Goal: Transaction & Acquisition: Purchase product/service

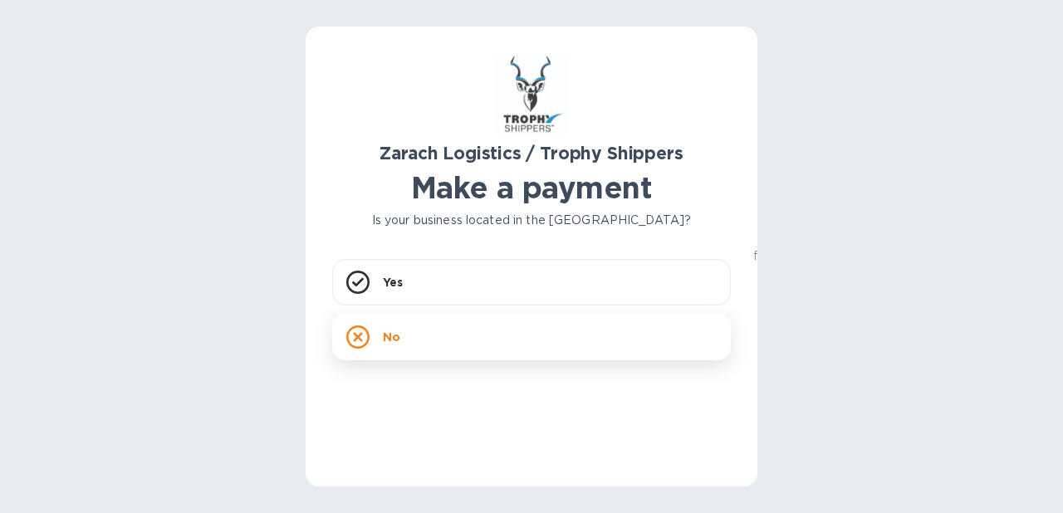
click at [567, 323] on div "No" at bounding box center [531, 337] width 399 height 47
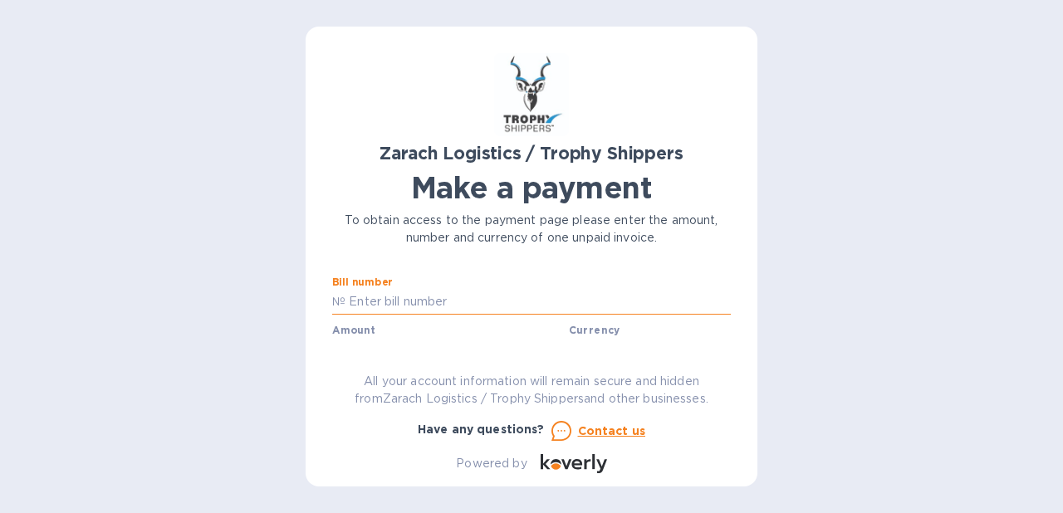
click at [438, 301] on input "text" at bounding box center [538, 302] width 385 height 25
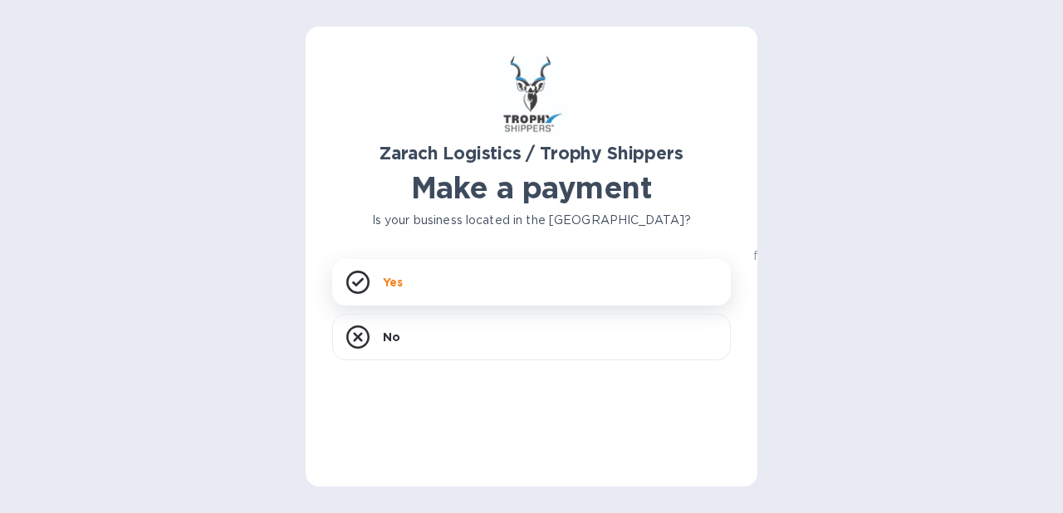
click at [423, 189] on h1 "Make a payment" at bounding box center [531, 187] width 399 height 35
click at [431, 289] on div "Yes" at bounding box center [531, 282] width 399 height 47
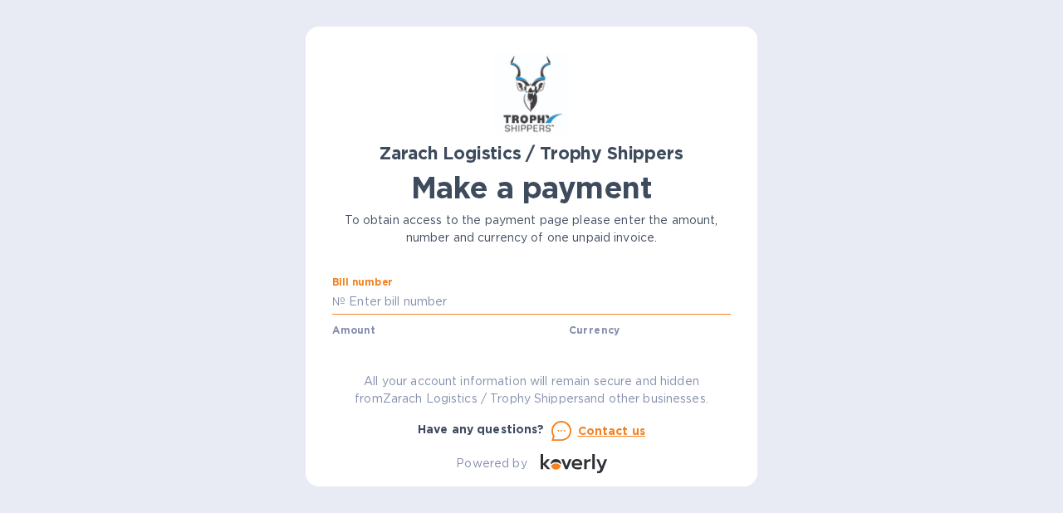
click at [433, 307] on input "text" at bounding box center [538, 302] width 385 height 25
type input "B00170656"
click at [415, 331] on div "Amount $" at bounding box center [447, 344] width 230 height 38
click at [361, 326] on label "Amount" at bounding box center [353, 331] width 42 height 10
click at [606, 334] on b "Currency" at bounding box center [595, 330] width 52 height 12
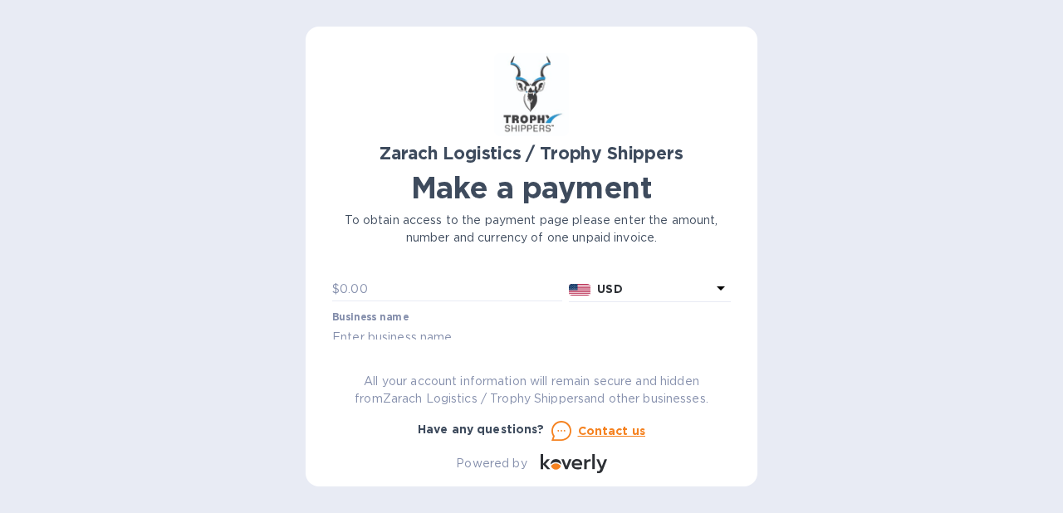
scroll to position [47, 0]
click at [424, 302] on input "text" at bounding box center [451, 303] width 223 height 25
type input "607.50"
click at [400, 352] on div "Zarach Logistics / Trophy Shippers Make a payment To obtain access to the payme…" at bounding box center [531, 263] width 399 height 420
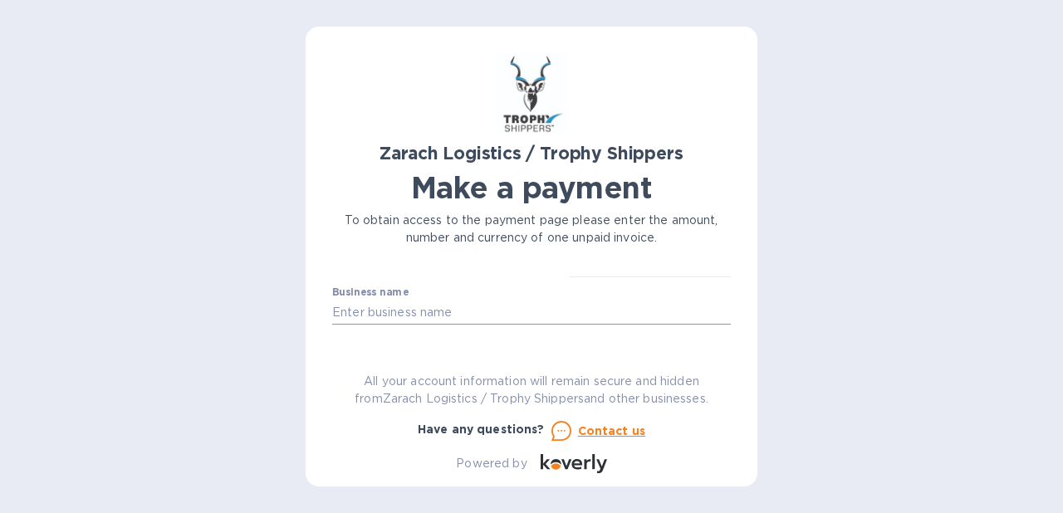
click at [428, 309] on input "text" at bounding box center [531, 312] width 399 height 25
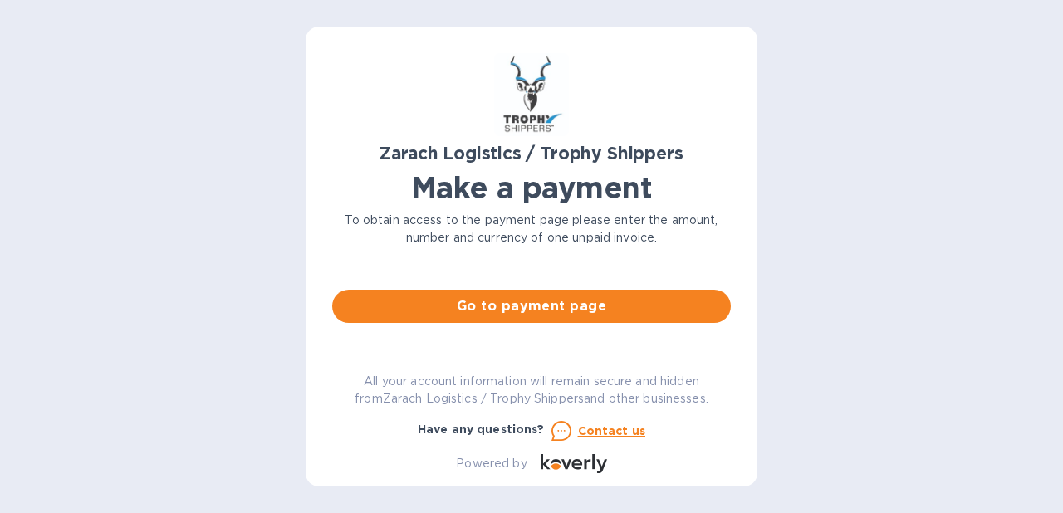
scroll to position [162, 0]
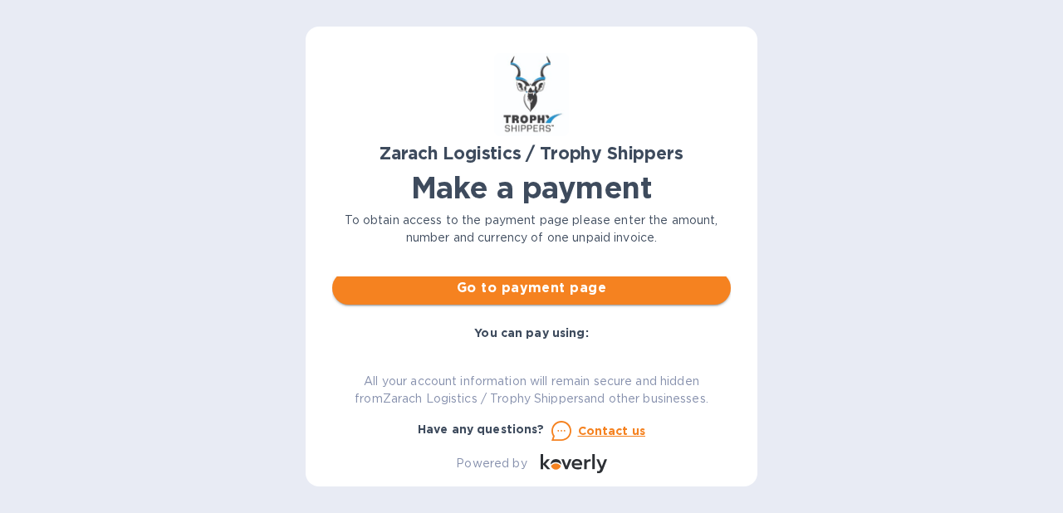
type input "Clayton Washo"
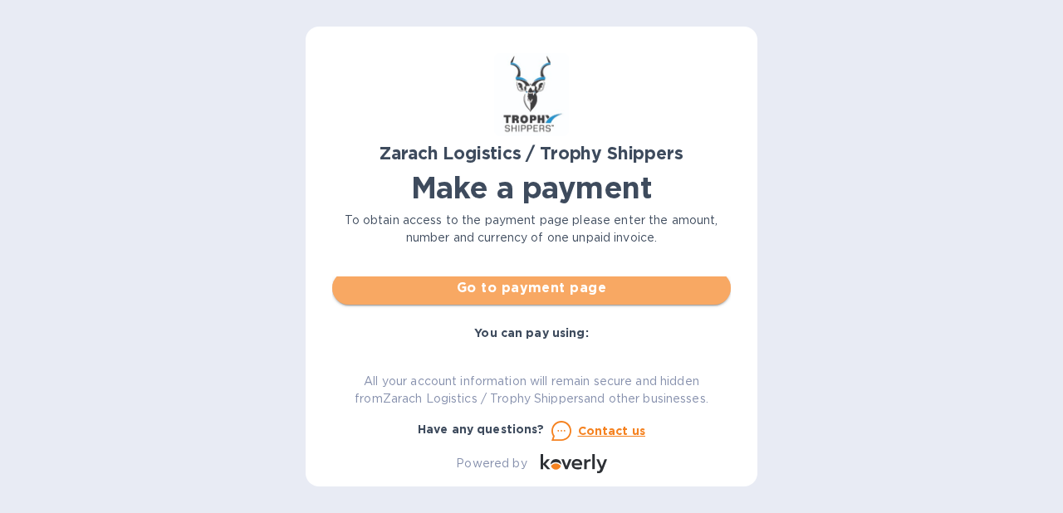
click at [576, 297] on span "Go to payment page" at bounding box center [532, 288] width 372 height 20
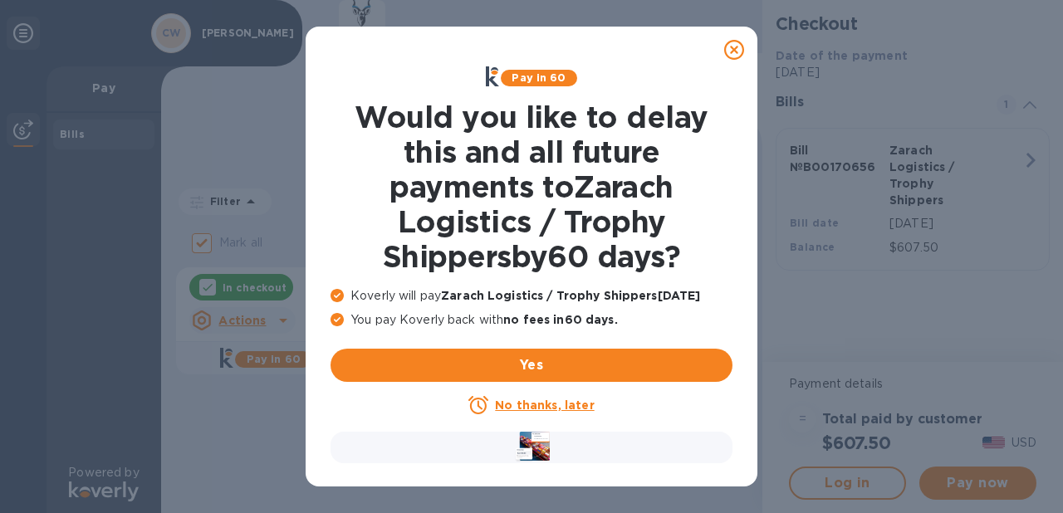
click at [551, 407] on u "No thanks, later" at bounding box center [544, 405] width 99 height 13
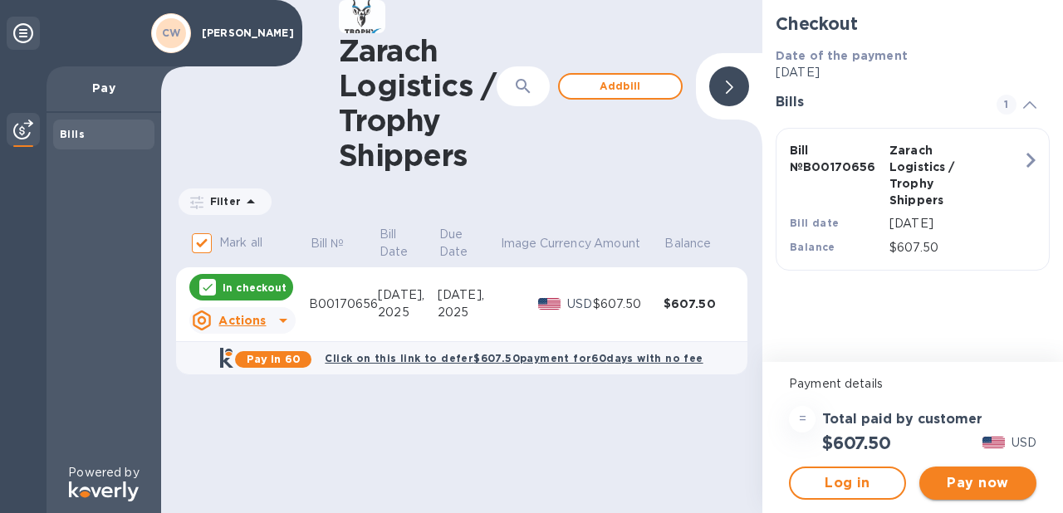
click at [977, 481] on span "Pay now" at bounding box center [978, 483] width 91 height 20
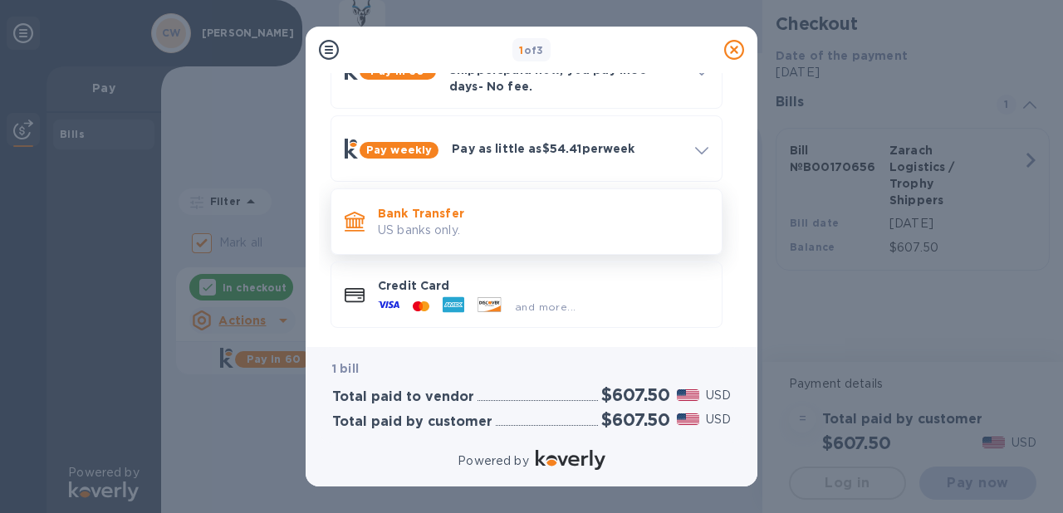
scroll to position [120, 0]
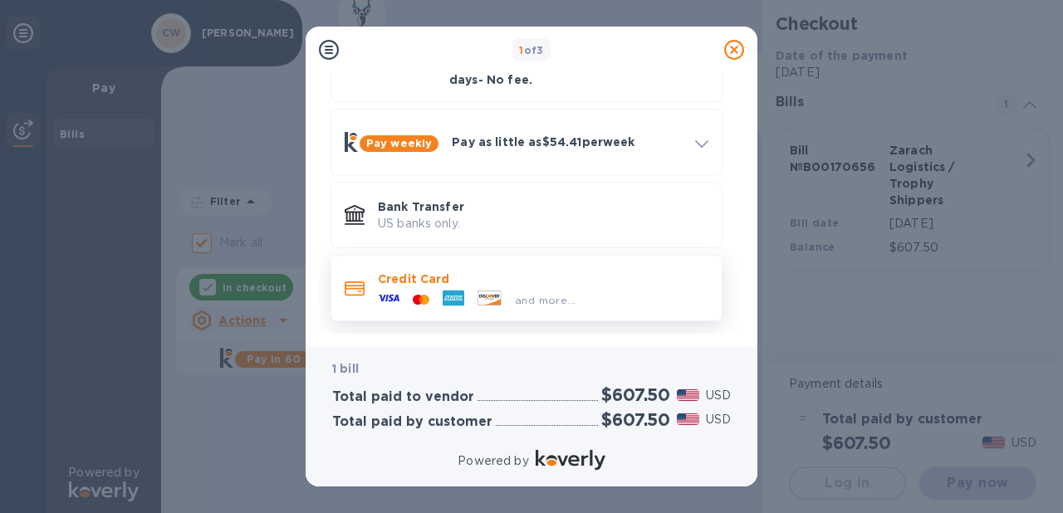
click at [391, 271] on p "Credit Card" at bounding box center [543, 279] width 331 height 17
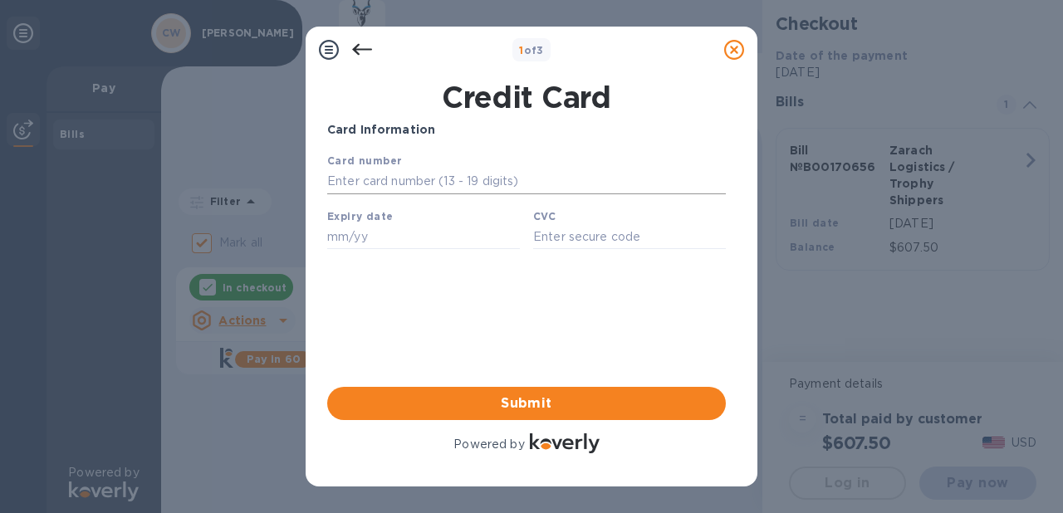
scroll to position [0, 0]
click at [415, 184] on input "text" at bounding box center [526, 181] width 399 height 25
type input "4147 3420 3588 0923"
click at [393, 244] on input "text" at bounding box center [423, 236] width 193 height 25
type input "02/27"
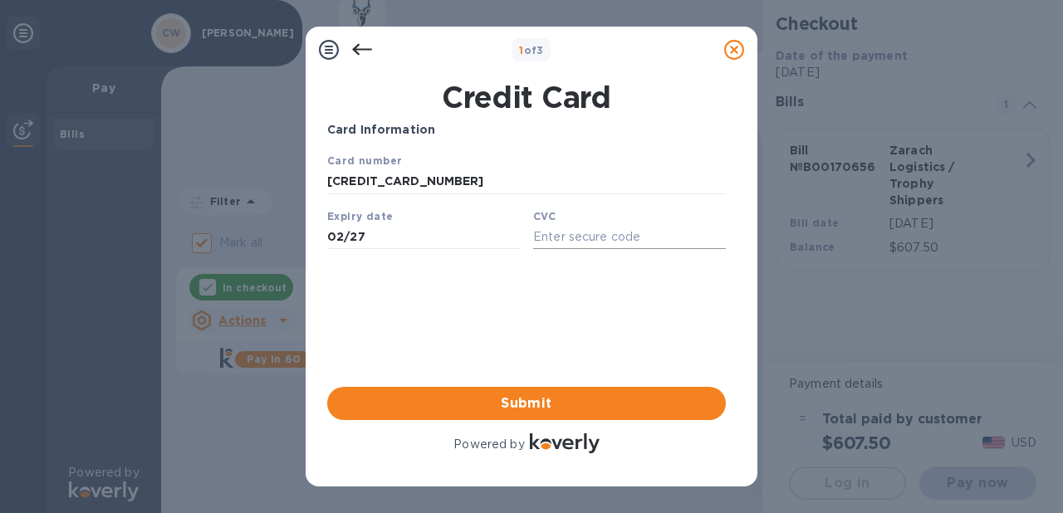
click at [571, 245] on input "text" at bounding box center [629, 236] width 193 height 25
type input "451"
click at [572, 415] on button "Submit" at bounding box center [526, 403] width 399 height 33
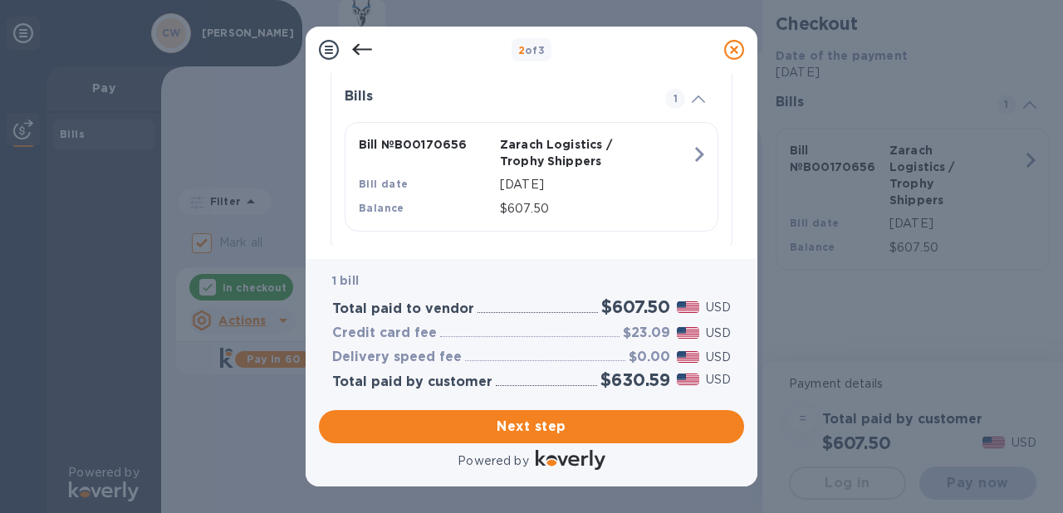
scroll to position [410, 0]
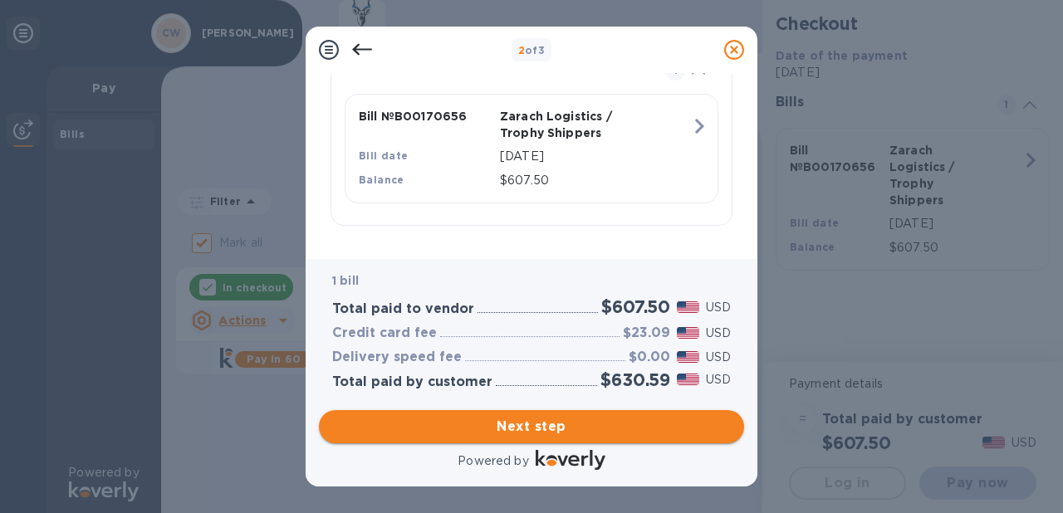
click at [547, 424] on span "Next step" at bounding box center [531, 427] width 399 height 20
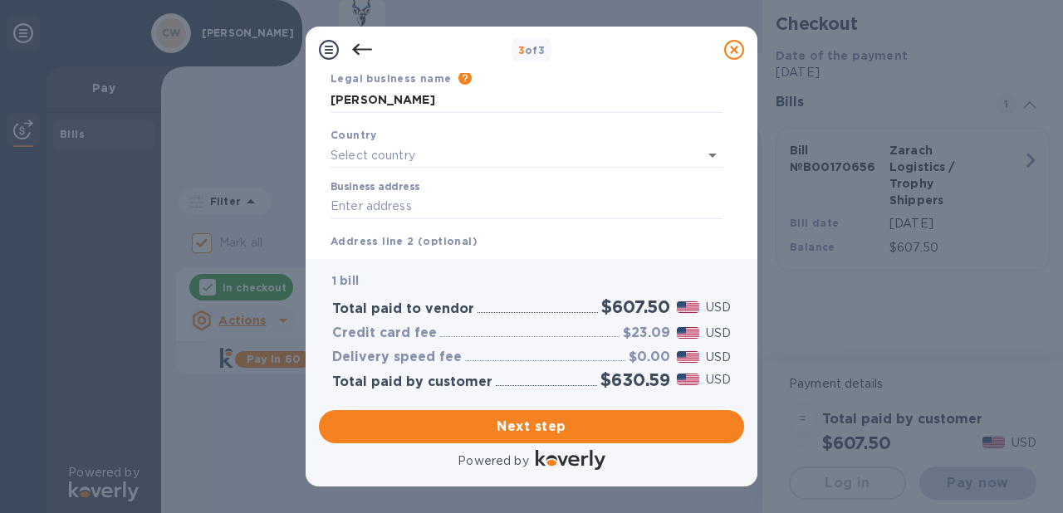
scroll to position [71, 0]
click at [411, 153] on input "text" at bounding box center [504, 153] width 346 height 24
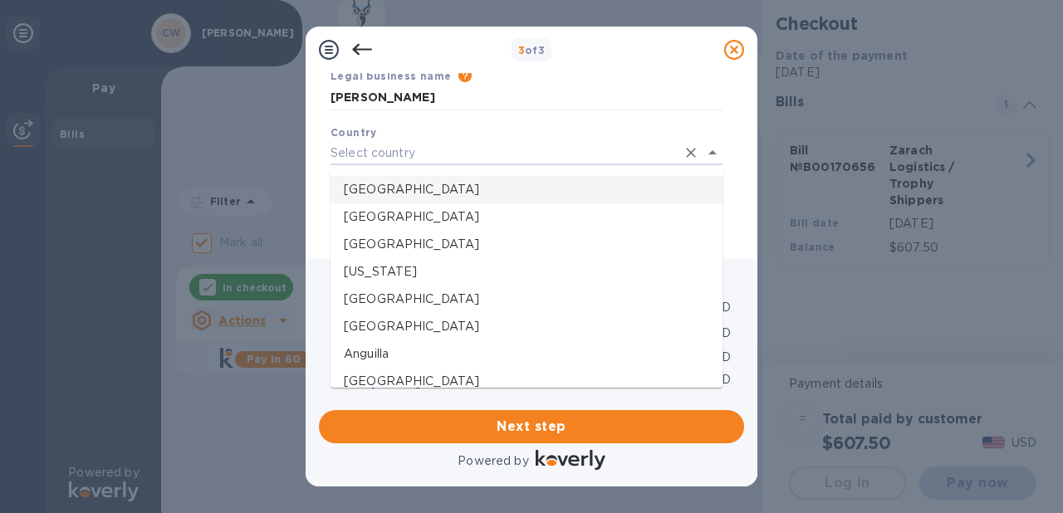
click at [404, 200] on li "United States" at bounding box center [527, 189] width 392 height 27
type input "United States"
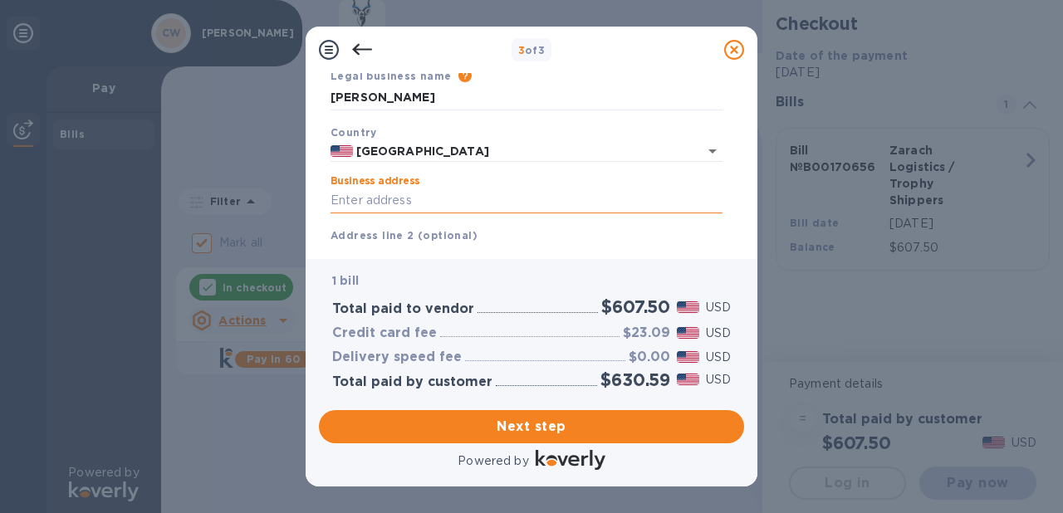
click at [407, 202] on input "Business address" at bounding box center [527, 201] width 392 height 25
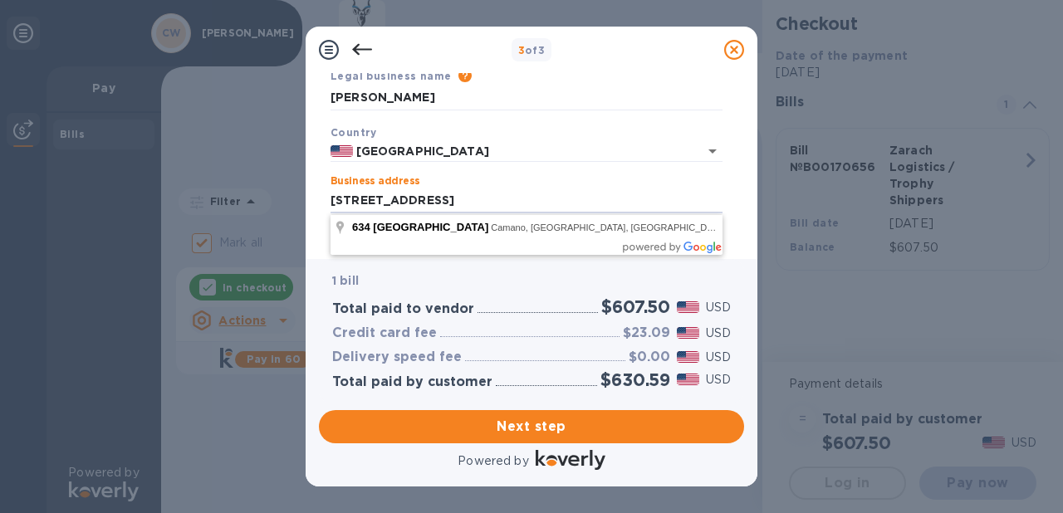
type input "634 West Camano Hill Road"
type input "Camano"
type input "WA"
type input "98282"
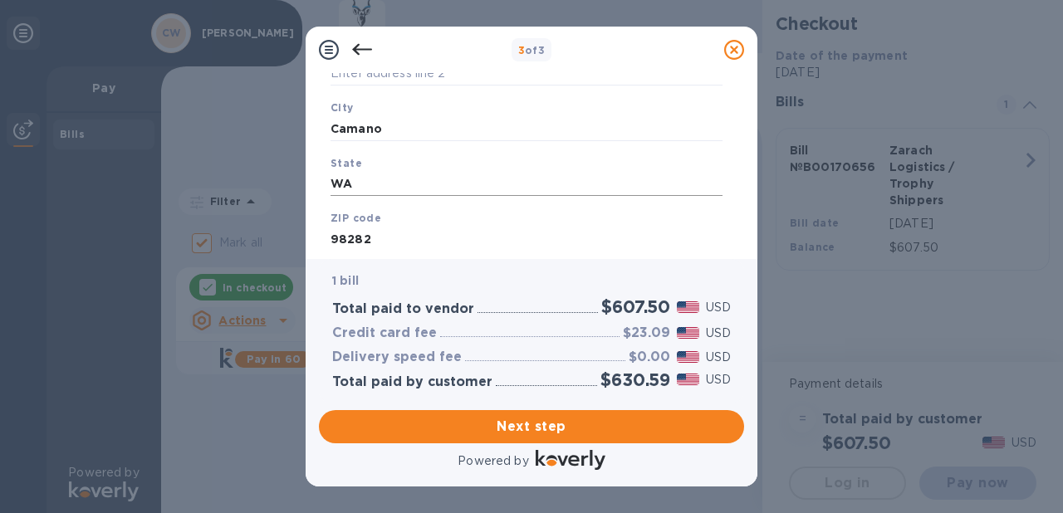
scroll to position [301, 0]
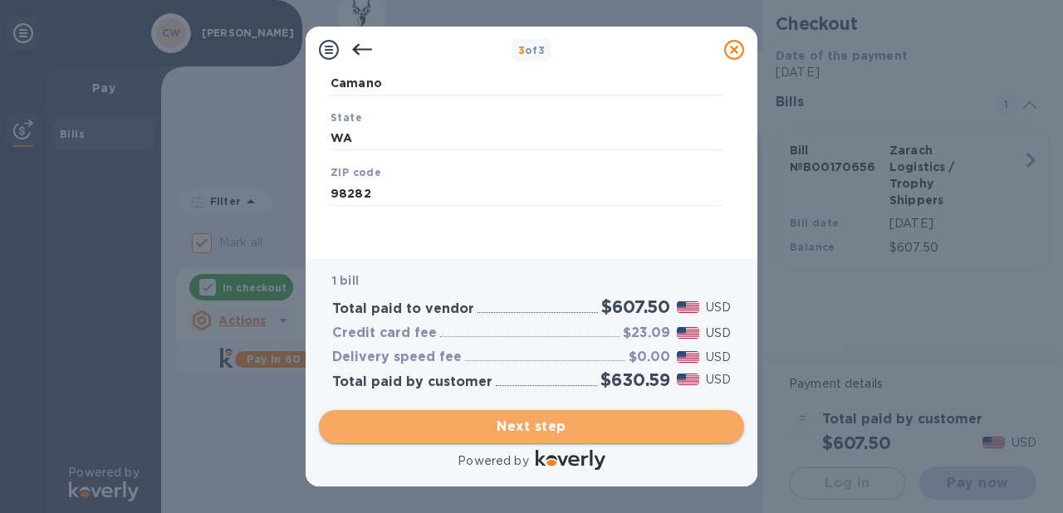
click at [531, 422] on span "Next step" at bounding box center [531, 427] width 399 height 20
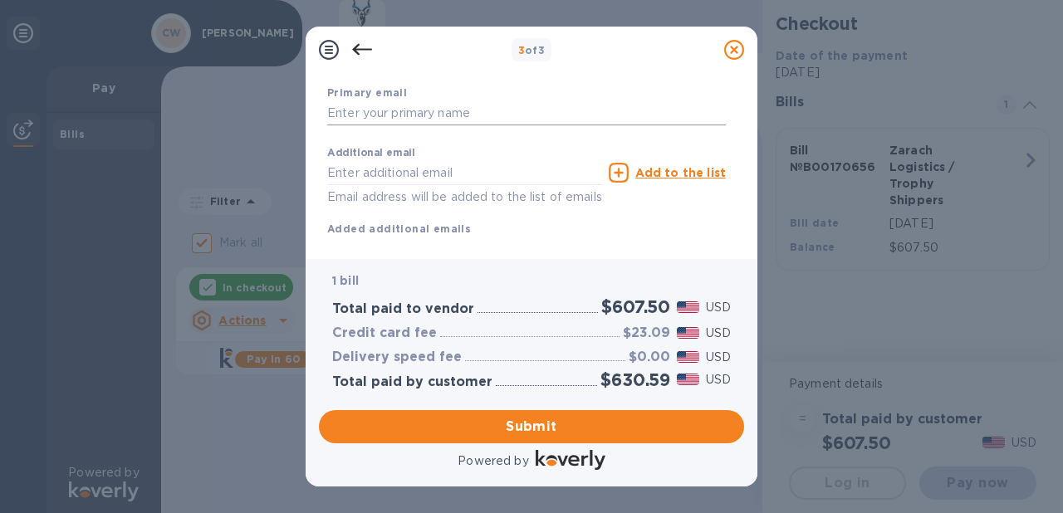
click at [449, 116] on input "text" at bounding box center [526, 113] width 399 height 25
type input "4252104773"
click at [460, 184] on input "text" at bounding box center [464, 172] width 275 height 25
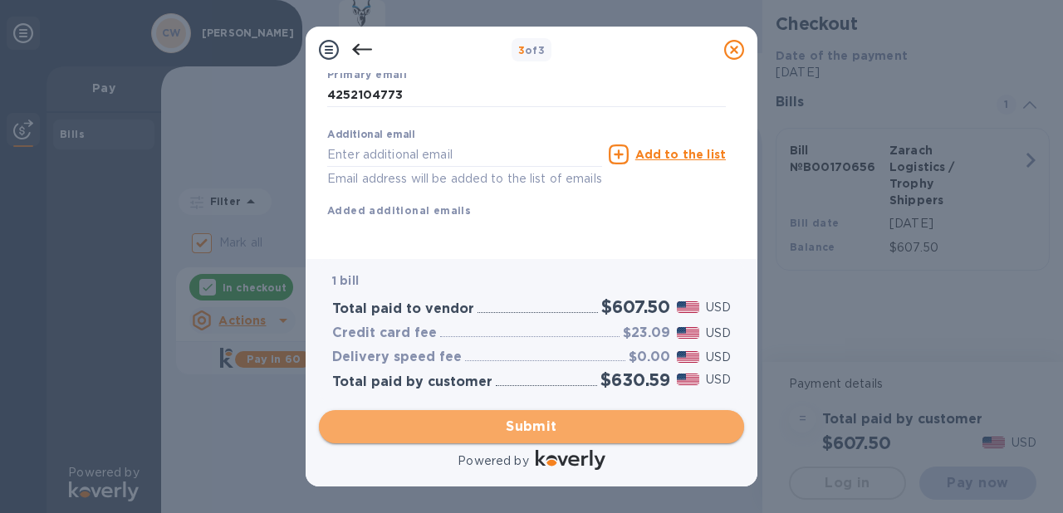
click at [508, 413] on button "Submit" at bounding box center [531, 426] width 425 height 33
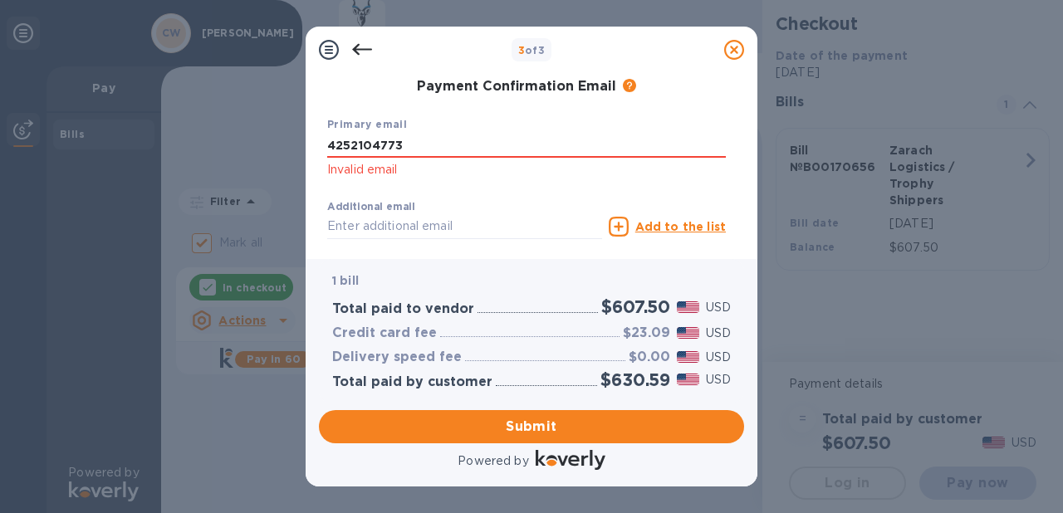
scroll to position [330, 0]
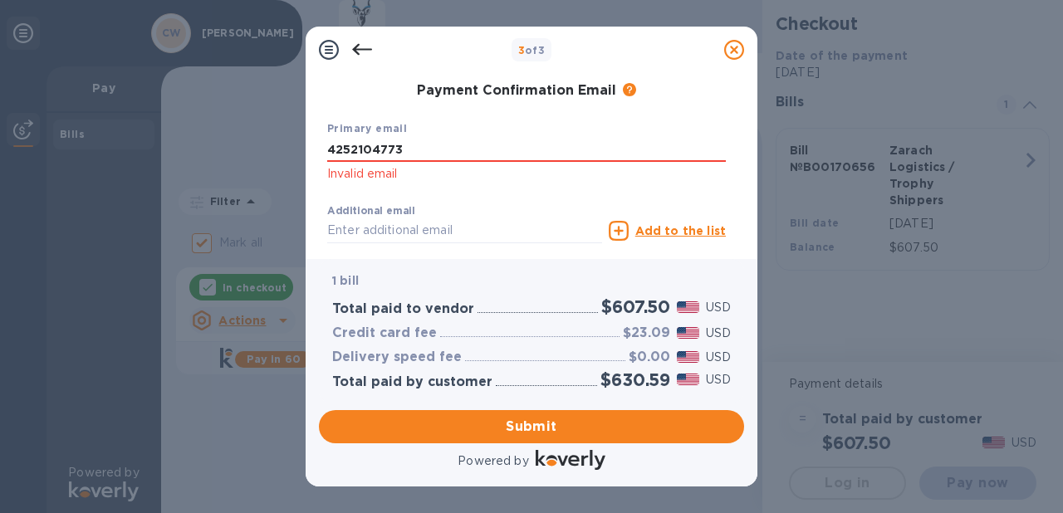
click p "Invalid email"
drag, startPoint x: 422, startPoint y: 155, endPoint x: 284, endPoint y: 157, distance: 137.9
click at [284, 157] on div "3 of 3 Payment Contact Information First name First name is a required field La…" at bounding box center [531, 256] width 1063 height 513
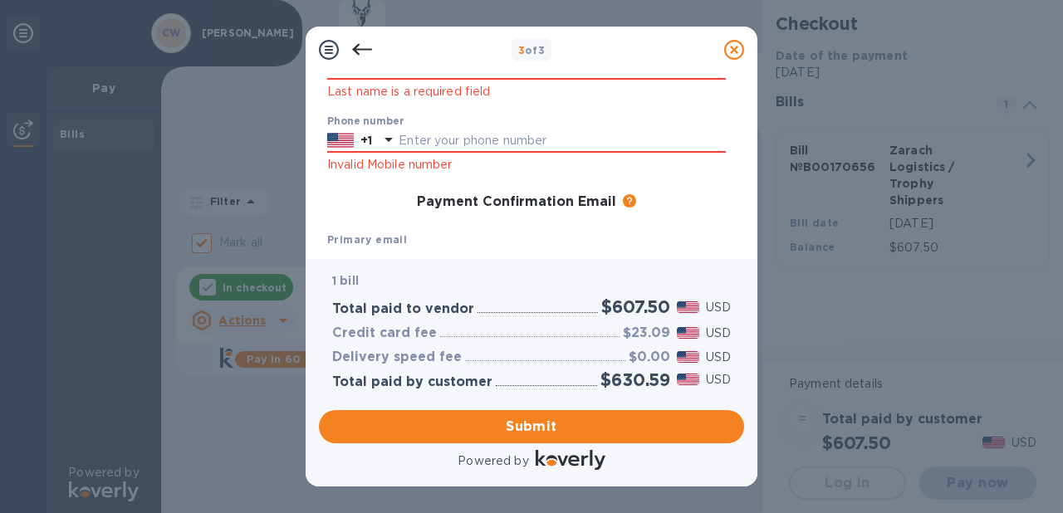
scroll to position [213, 0]
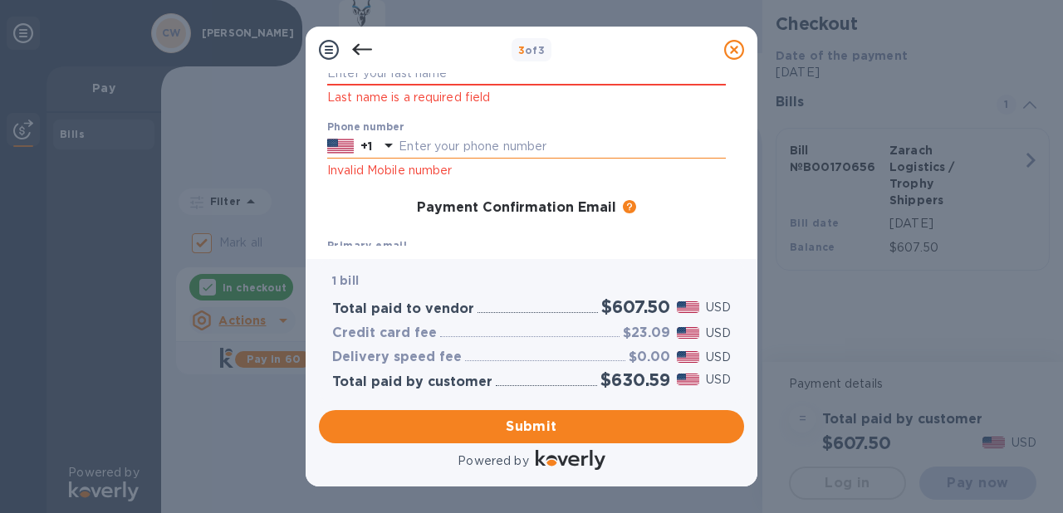
type input "claywasho@gmail.com"
click at [449, 151] on input "text" at bounding box center [562, 147] width 327 height 25
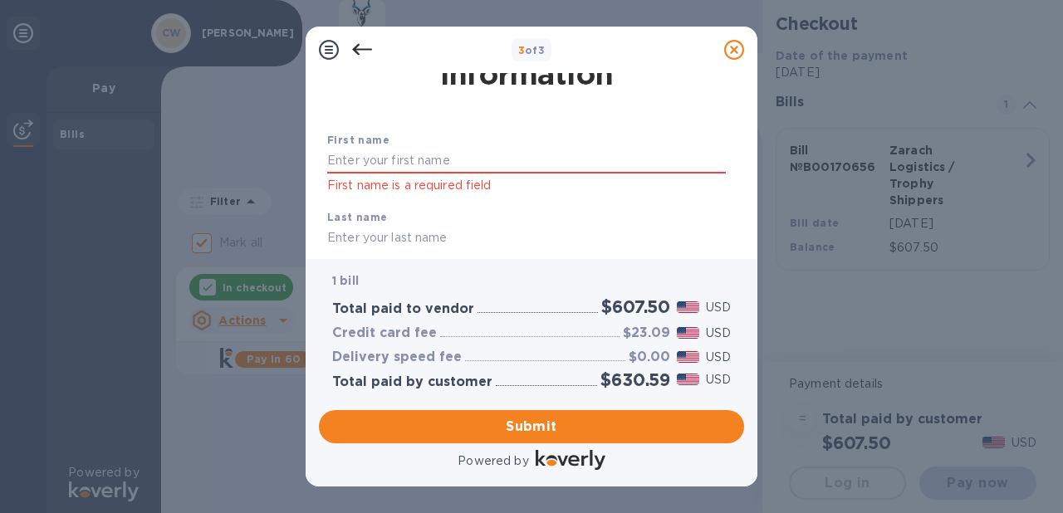
scroll to position [27, 0]
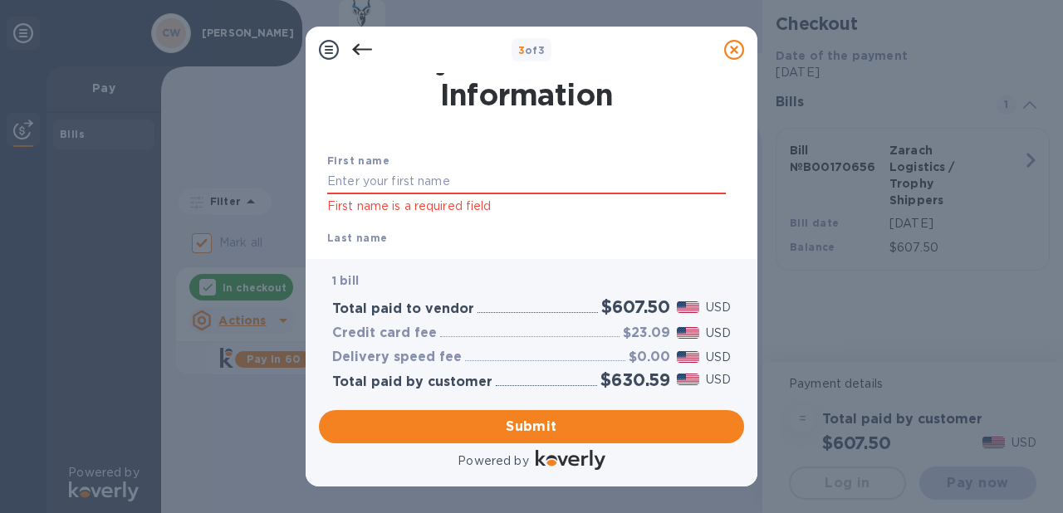
type input "4252104773"
click at [444, 177] on input "text" at bounding box center [526, 181] width 399 height 25
click at [510, 192] on input "clayton" at bounding box center [526, 181] width 399 height 25
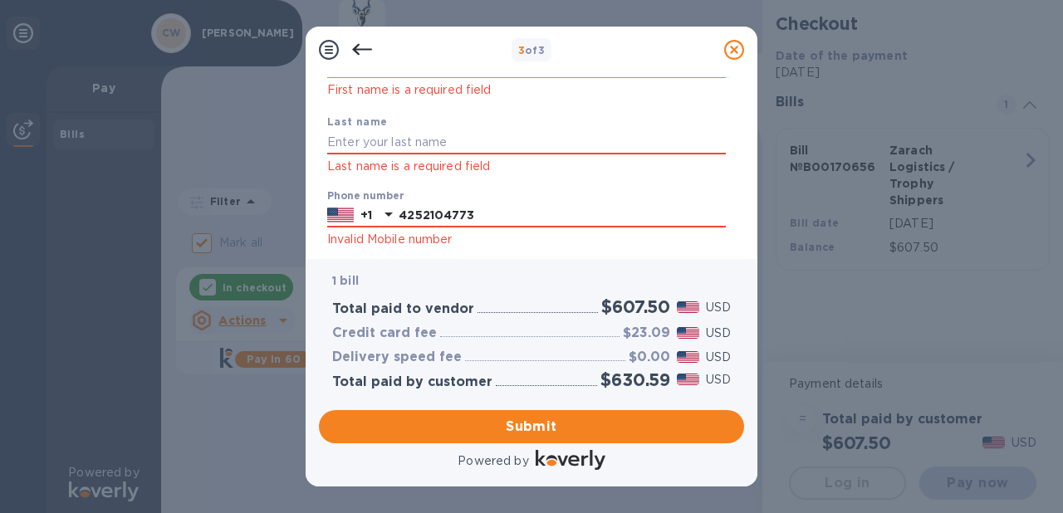
scroll to position [189, 0]
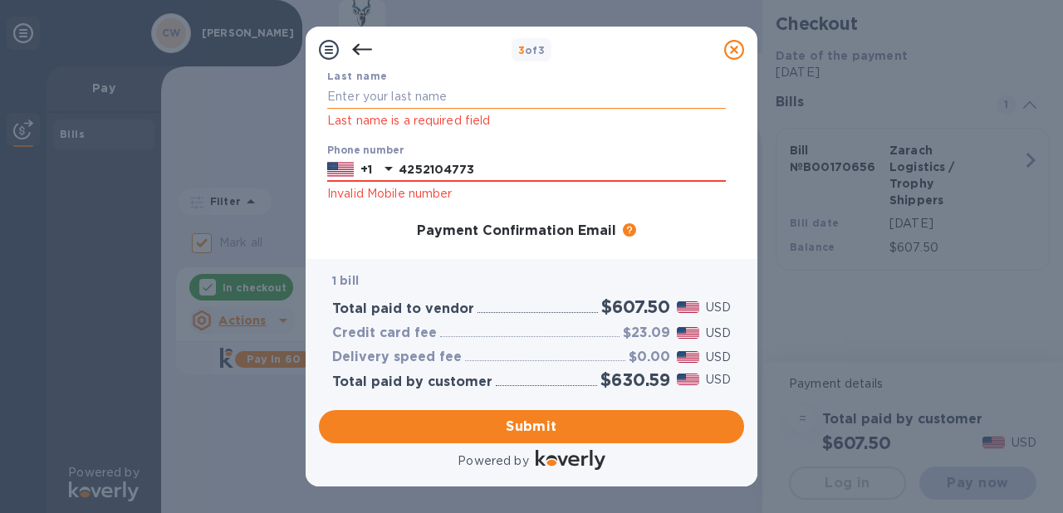
type input "clayton"
click at [448, 101] on input "text" at bounding box center [526, 97] width 399 height 25
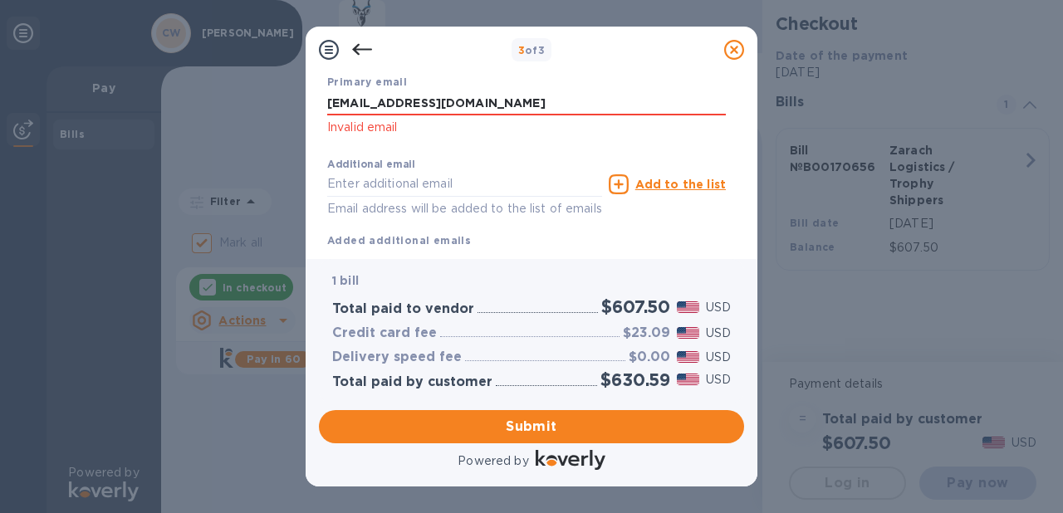
scroll to position [426, 0]
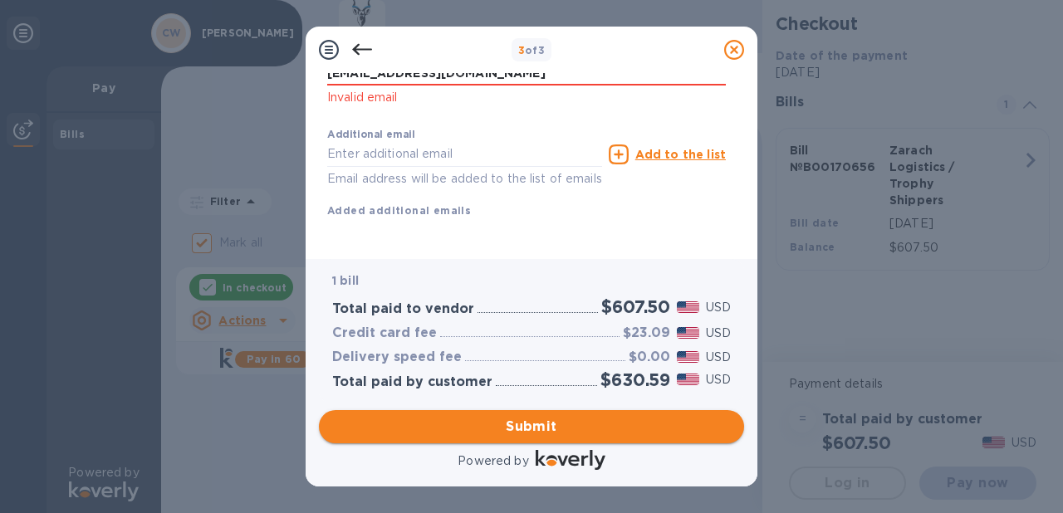
type input "washo"
click at [517, 429] on span "Submit" at bounding box center [531, 427] width 399 height 20
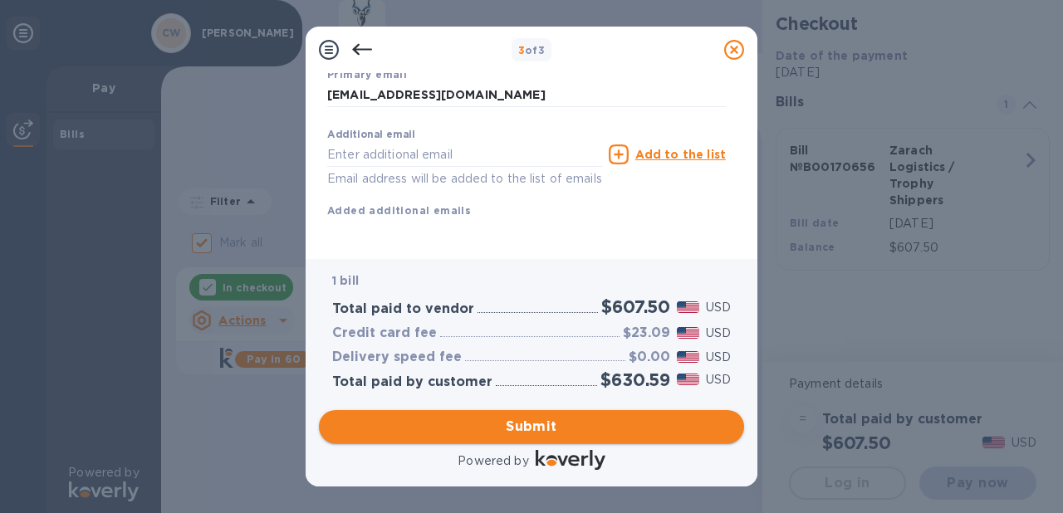
scroll to position [340, 0]
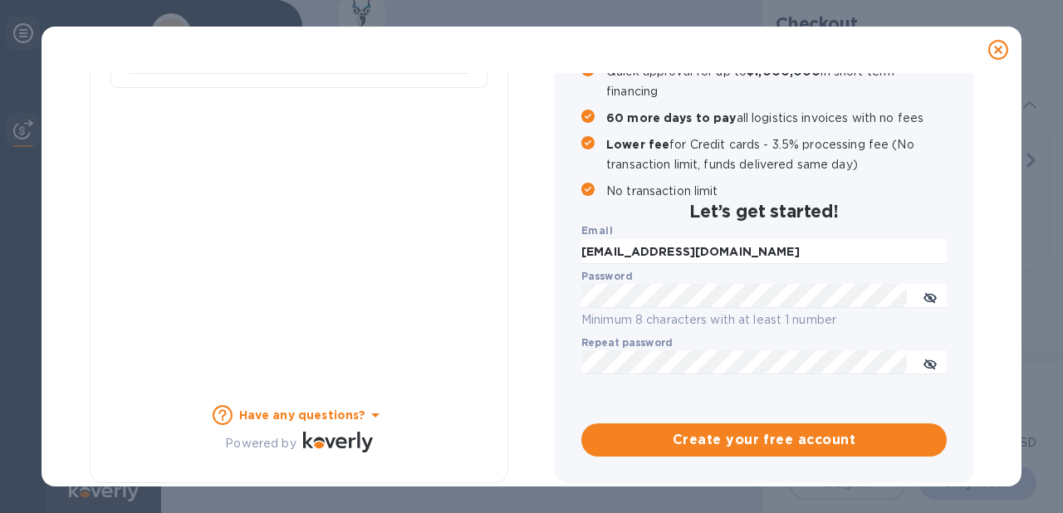
checkbox input "false"
